Goal: Task Accomplishment & Management: Manage account settings

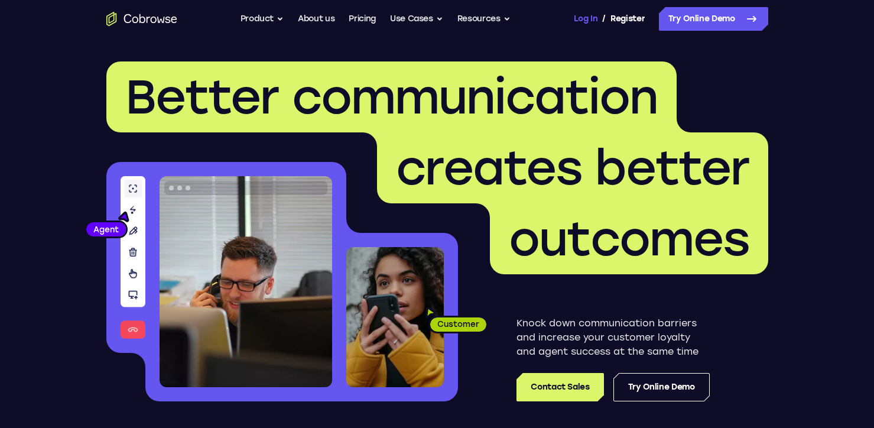
click at [593, 18] on link "Log In" at bounding box center [586, 19] width 24 height 24
click at [636, 19] on link "Register" at bounding box center [627, 19] width 34 height 24
click at [620, 19] on link "Register" at bounding box center [627, 19] width 34 height 24
